Goal: Find specific page/section: Find specific page/section

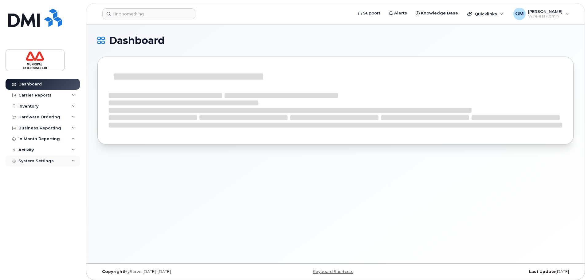
click at [29, 163] on div "System Settings" at bounding box center [35, 161] width 35 height 5
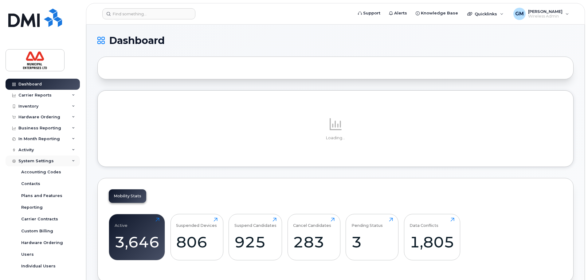
click at [33, 156] on div "System Settings" at bounding box center [43, 161] width 74 height 11
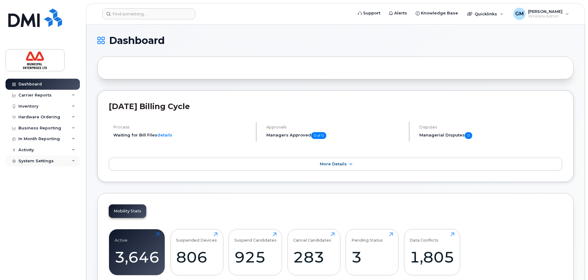
click at [40, 156] on div "System Settings" at bounding box center [43, 161] width 74 height 11
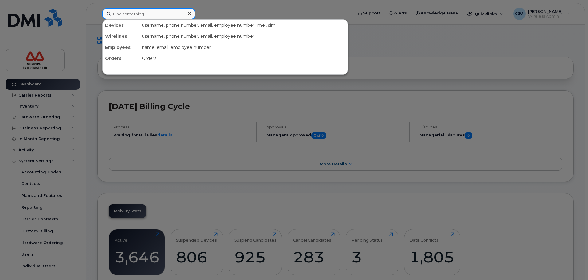
click at [160, 12] on input at bounding box center [148, 13] width 93 height 11
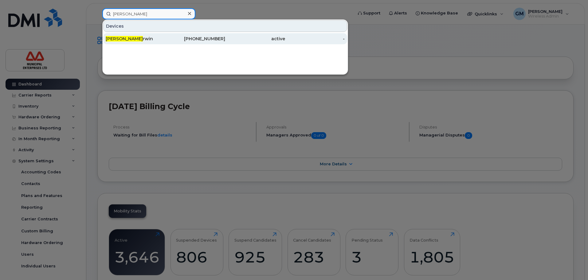
type input "[PERSON_NAME]"
click at [164, 37] on div "[PERSON_NAME] I rwin" at bounding box center [136, 39] width 60 height 6
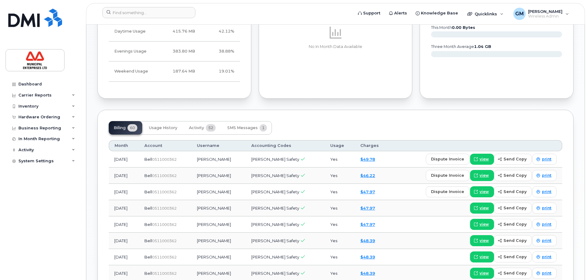
scroll to position [369, 0]
click at [202, 125] on button "Activity 52" at bounding box center [202, 128] width 37 height 14
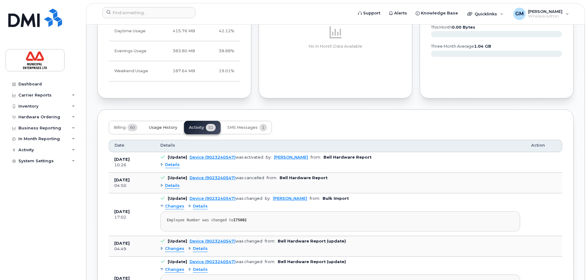
click at [157, 129] on span "Usage History" at bounding box center [163, 127] width 28 height 5
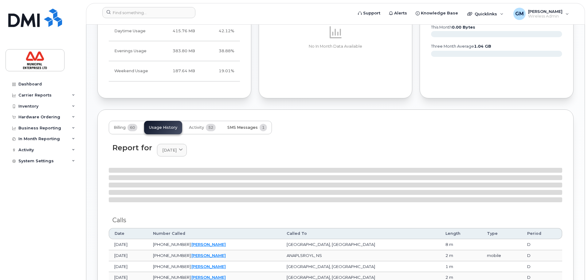
click at [245, 130] on button "SMS Messages 1" at bounding box center [247, 128] width 49 height 14
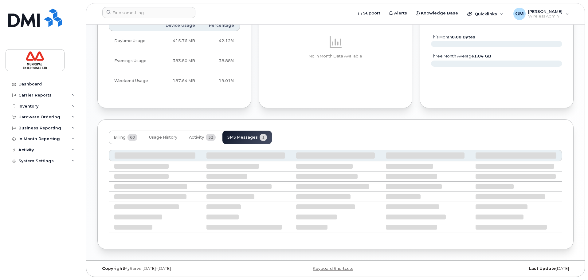
scroll to position [304, 0]
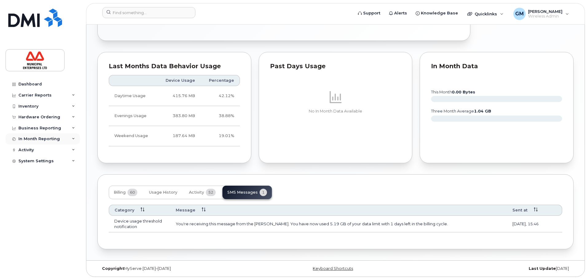
click at [60, 142] on div "In Month Reporting" at bounding box center [43, 138] width 74 height 11
click at [38, 182] on div "Activity" at bounding box center [43, 185] width 74 height 11
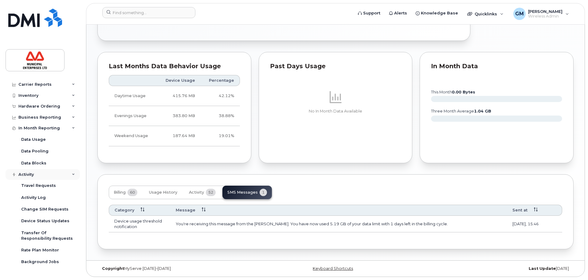
scroll to position [19, 0]
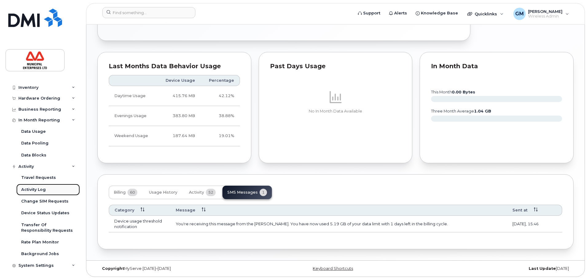
click at [41, 192] on link "Activity Log" at bounding box center [48, 190] width 64 height 12
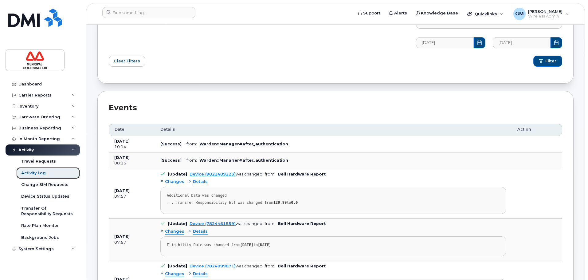
scroll to position [123, 0]
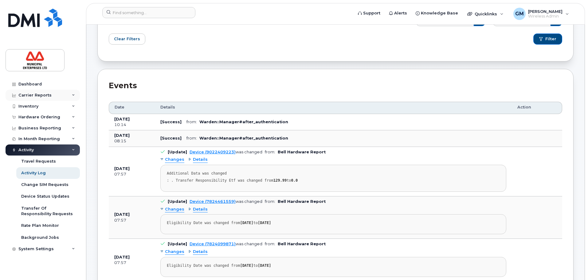
click at [56, 97] on div "Carrier Reports" at bounding box center [43, 95] width 74 height 11
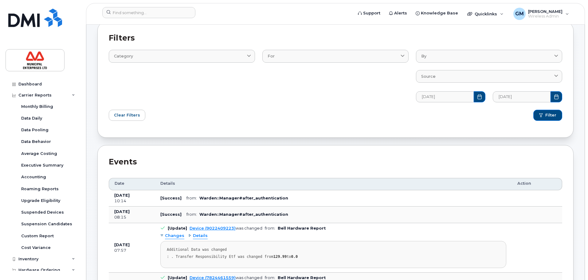
scroll to position [0, 0]
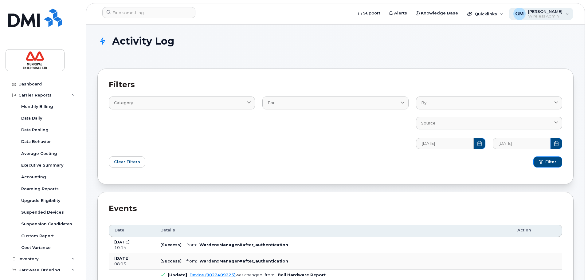
click at [558, 15] on span "Wireless Admin" at bounding box center [546, 16] width 34 height 5
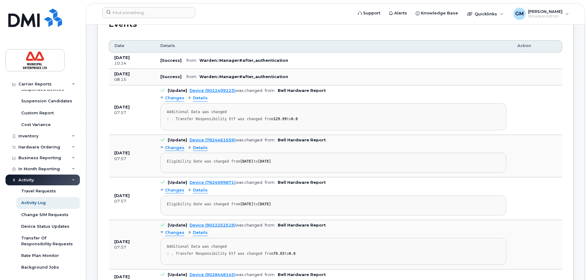
scroll to position [137, 0]
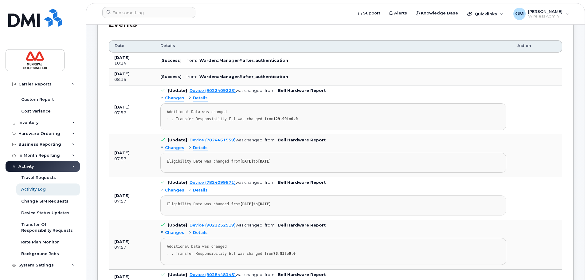
click at [74, 165] on div "Activity" at bounding box center [43, 166] width 74 height 11
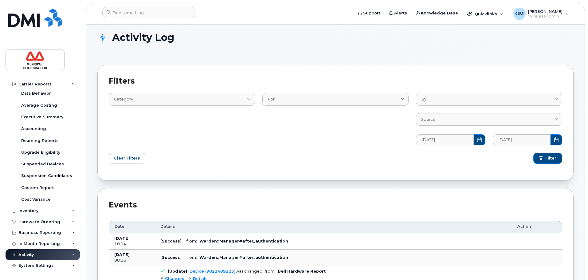
scroll to position [0, 0]
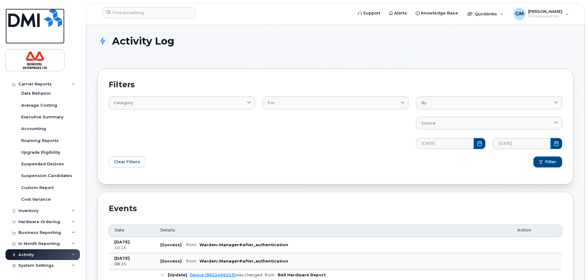
click at [33, 23] on img at bounding box center [35, 18] width 54 height 18
